Goal: Find specific page/section: Find specific page/section

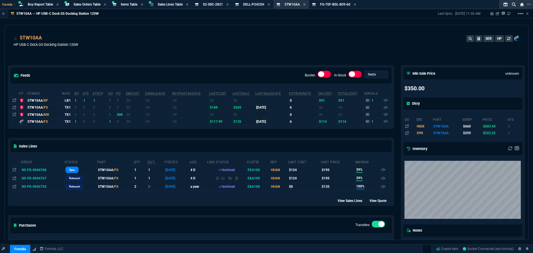
select select "9: OCAM"
click at [131, 4] on span "Items Table" at bounding box center [129, 4] width 17 height 4
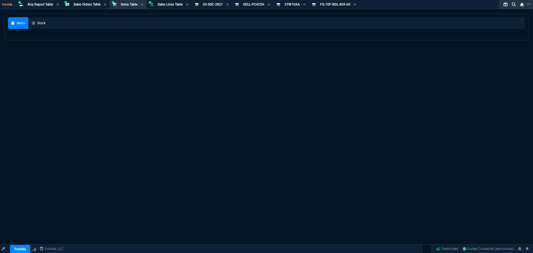
select select
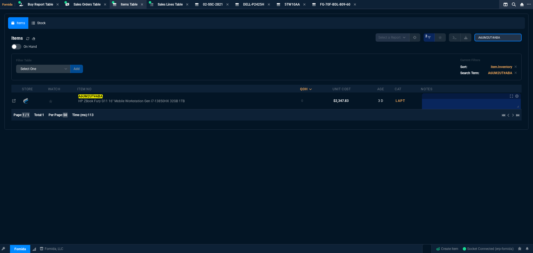
click at [506, 38] on input "A6UM2UT#ABA" at bounding box center [498, 38] width 47 height 8
paste input "80000830-102-REV-A"
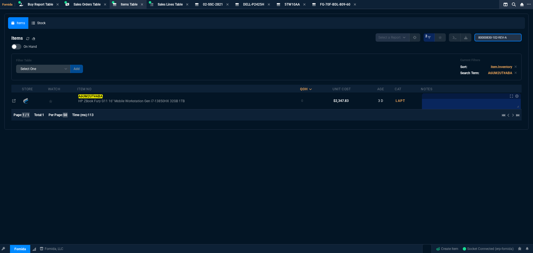
type input "80000830-102-REV-A"
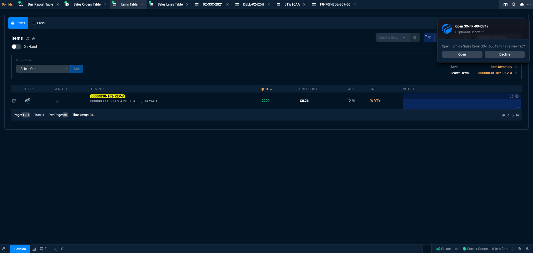
click at [455, 55] on link "Open" at bounding box center [462, 54] width 41 height 7
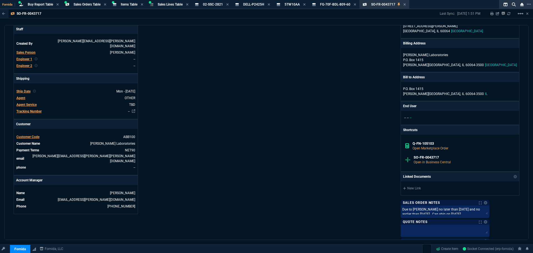
scroll to position [254, 0]
